Goal: Manage account settings

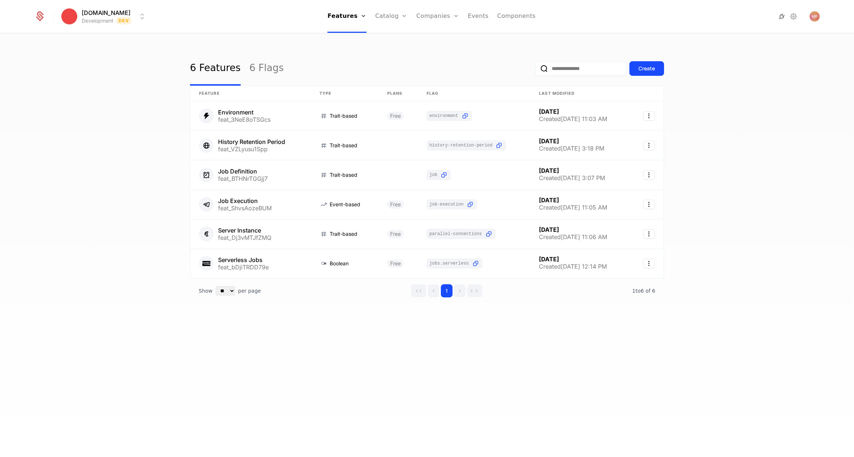
click at [783, 17] on icon at bounding box center [781, 16] width 9 height 9
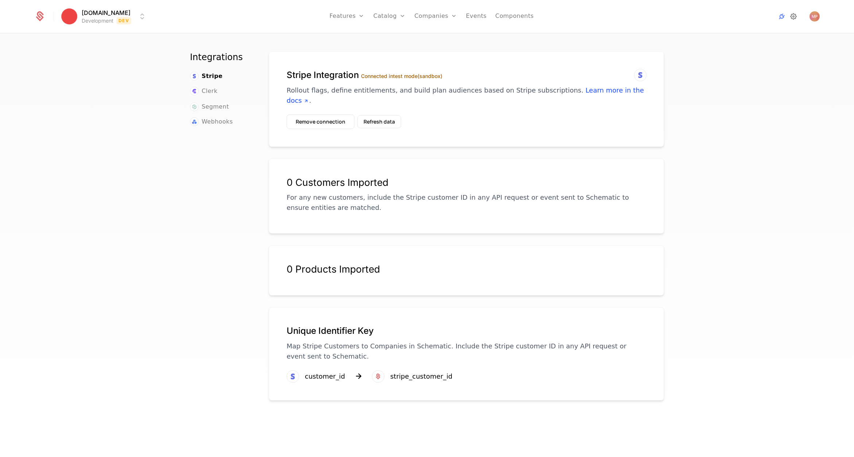
click at [794, 16] on icon at bounding box center [793, 16] width 9 height 9
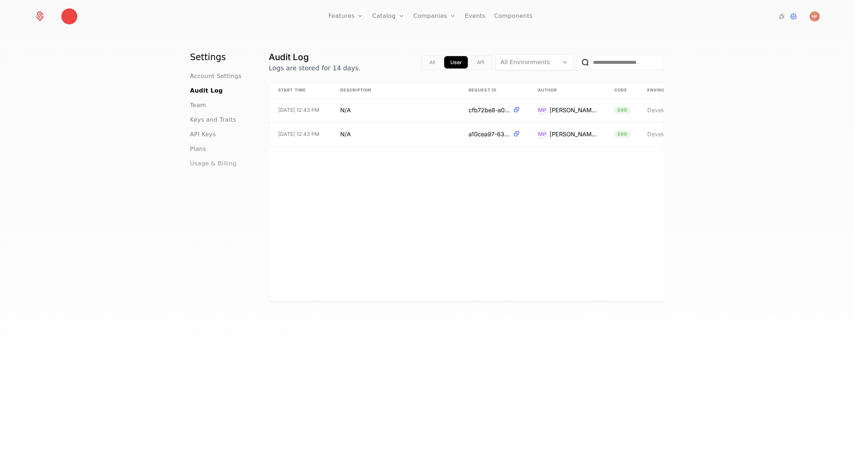
click at [196, 163] on span "Usage & Billing" at bounding box center [213, 163] width 47 height 9
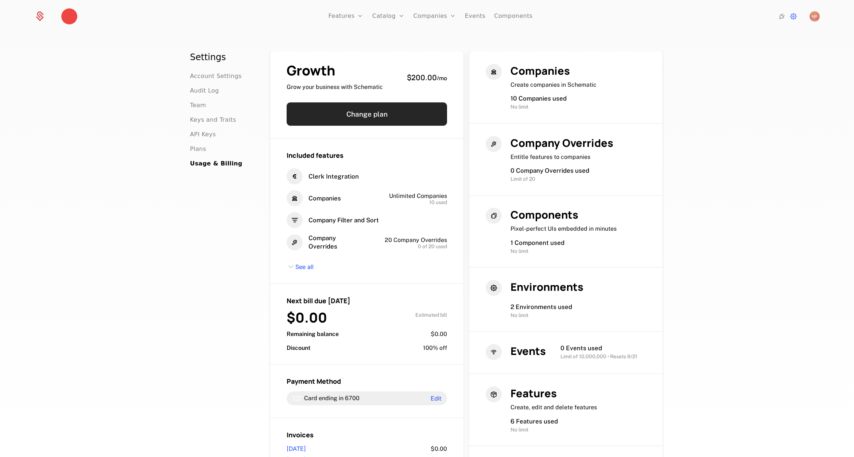
click at [376, 120] on button "Change plan" at bounding box center [367, 113] width 160 height 23
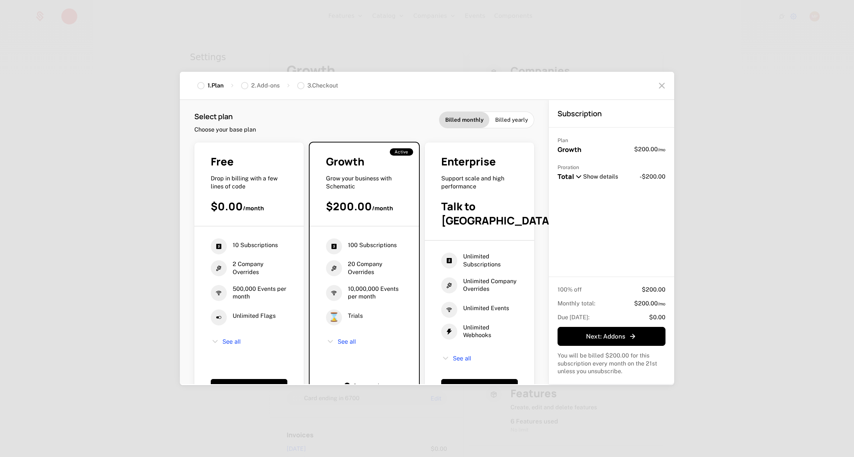
click at [738, 120] on div "1 . Plan 2 . Add-ons 3 . Checkout Select plan Choose your base plan Billed mont…" at bounding box center [427, 228] width 854 height 457
click at [665, 84] on icon at bounding box center [662, 86] width 12 height 12
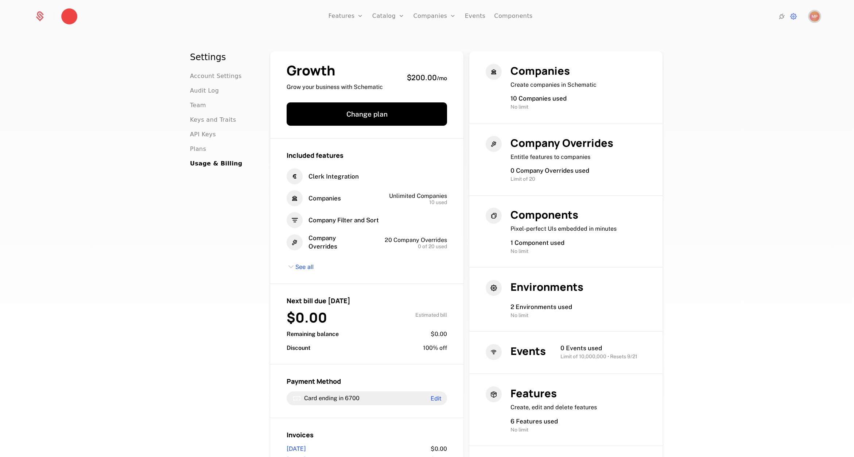
click at [815, 14] on img "Open user button" at bounding box center [814, 16] width 10 height 10
click at [723, 77] on button "Sign out" at bounding box center [751, 76] width 138 height 19
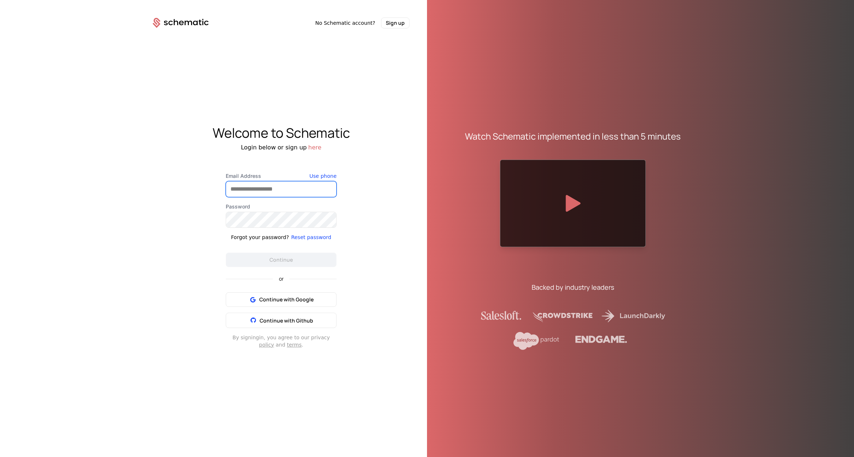
click at [267, 194] on input "Email Address" at bounding box center [281, 189] width 110 height 15
type input "**********"
click at [291, 260] on button "Continue" at bounding box center [281, 260] width 111 height 15
